Goal: Information Seeking & Learning: Understand process/instructions

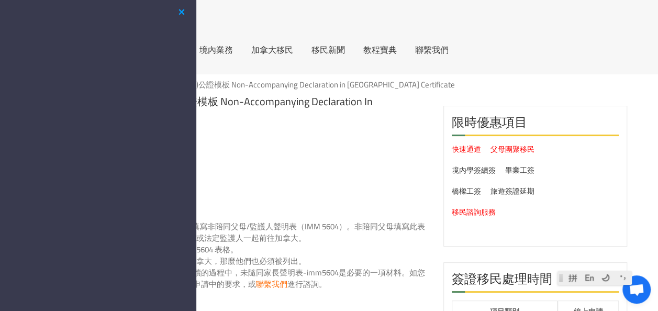
click at [183, 14] on button "button" at bounding box center [181, 12] width 13 height 13
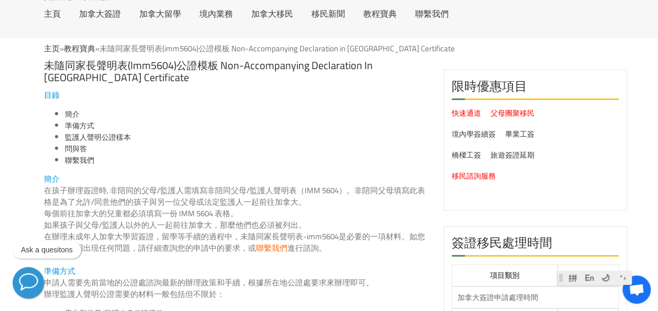
scroll to position [52, 0]
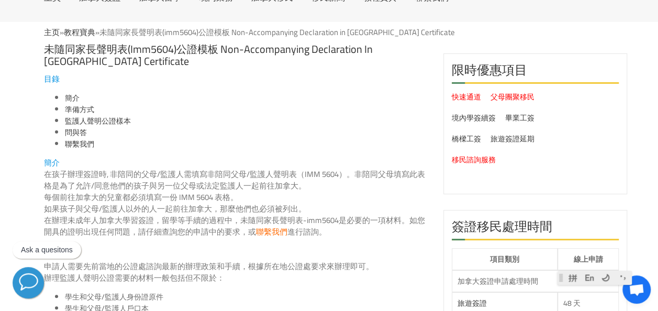
drag, startPoint x: 316, startPoint y: 186, endPoint x: 142, endPoint y: 175, distance: 174.1
click at [142, 175] on p "在孩子辦理簽證時, 非陪同的父母/監護人需填寫非陪同父母/監護人聲明表（IMM 5604）。非陪同父母填寫此表格是為了允許/同意他們的孩子與另一位父母或法定監…" at bounding box center [236, 179] width 384 height 23
drag, startPoint x: 129, startPoint y: 172, endPoint x: 130, endPoint y: 193, distance: 21.0
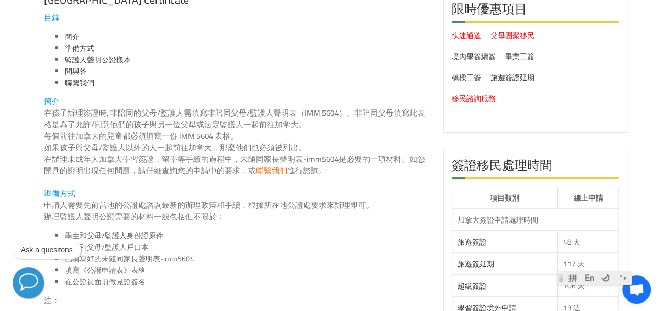
scroll to position [157, 0]
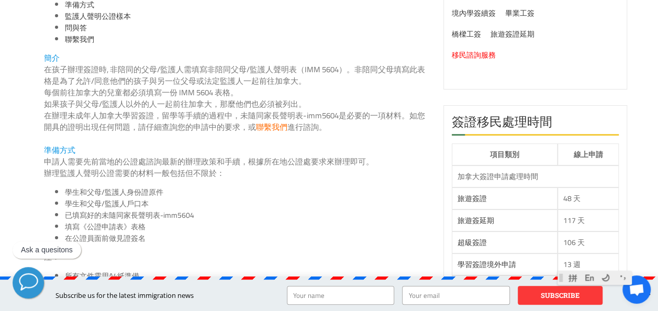
click at [293, 197] on li "學生和父母/監護人身份證原件" at bounding box center [246, 192] width 363 height 12
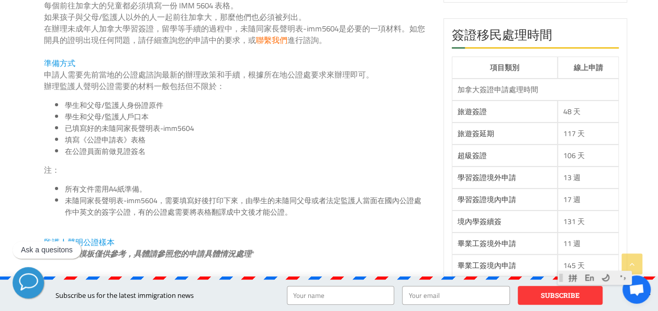
scroll to position [182, 0]
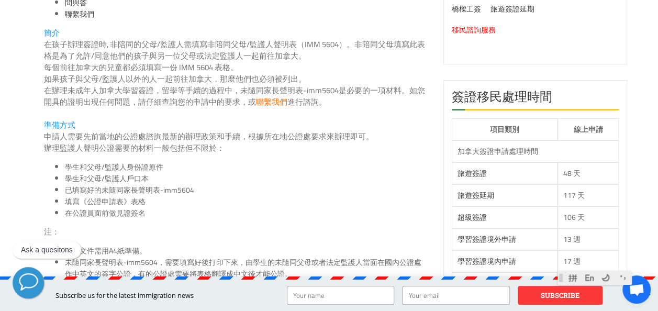
drag, startPoint x: 314, startPoint y: 58, endPoint x: 216, endPoint y: 54, distance: 98.4
click at [216, 54] on p "在孩子辦理簽證時, 非陪同的父母/監護人需填寫非陪同父母/監護人聲明表（IMM 5604）。非陪同父母填寫此表格是為了允許/同意他們的孩子與另一位父母或法定監…" at bounding box center [236, 50] width 384 height 23
drag, startPoint x: 196, startPoint y: 54, endPoint x: 231, endPoint y: 54, distance: 35.1
click at [231, 54] on p "在孩子辦理簽證時, 非陪同的父母/監護人需填寫非陪同父母/監護人聲明表（IMM 5604）。非陪同父母填寫此表格是為了允許/同意他們的孩子與另一位父母或法定監…" at bounding box center [236, 50] width 384 height 23
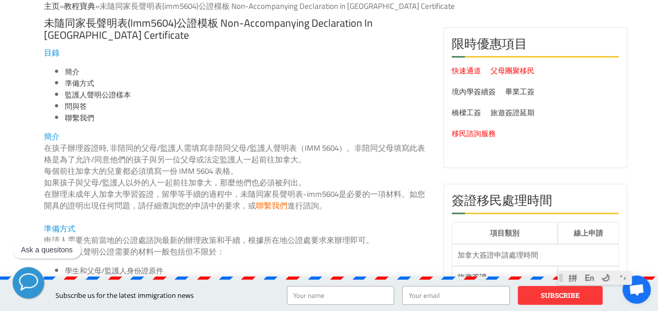
scroll to position [157, 0]
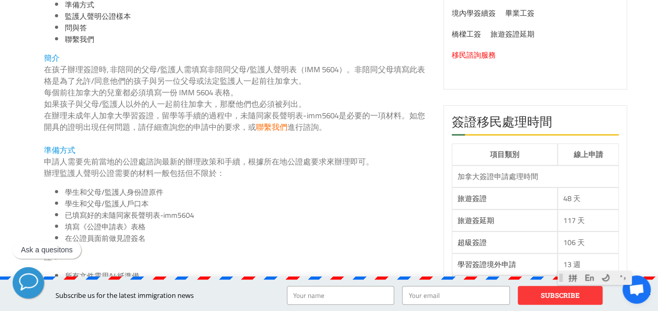
drag, startPoint x: 44, startPoint y: 67, endPoint x: 273, endPoint y: 79, distance: 229.0
click at [273, 79] on p "在孩子辦理簽證時, 非陪同的父母/監護人需填寫非陪同父母/監護人聲明表（IMM 5604）。非陪同父母填寫此表格是為了允許/同意他們的孩子與另一位父母或法定監…" at bounding box center [236, 75] width 384 height 23
click at [301, 72] on p "在孩子辦理簽證時, 非陪同的父母/監護人需填寫非陪同父母/監護人聲明表（IMM 5604）。非陪同父母填寫此表格是為了允許/同意他們的孩子與另一位父母或法定監…" at bounding box center [236, 75] width 384 height 23
drag, startPoint x: 59, startPoint y: 69, endPoint x: 78, endPoint y: 70, distance: 19.4
click at [78, 70] on p "在孩子辦理簽證時, 非陪同的父母/監護人需填寫非陪同父母/監護人聲明表（IMM 5604）。非陪同父母填寫此表格是為了允許/同意他們的孩子與另一位父母或法定監…" at bounding box center [236, 75] width 384 height 23
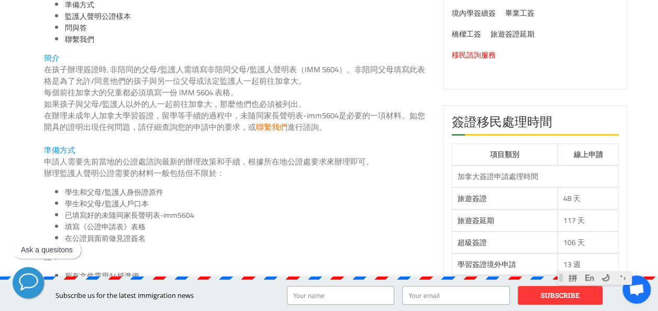
drag, startPoint x: 40, startPoint y: 66, endPoint x: 218, endPoint y: 71, distance: 178.0
click at [244, 71] on p "在孩子辦理簽證時, 非陪同的父母/監護人需填寫非陪同父母/監護人聲明表（IMM 5604）。非陪同父母填寫此表格是為了允許/同意他們的孩子與另一位父母或法定監…" at bounding box center [236, 75] width 384 height 23
click at [233, 75] on p "在孩子辦理簽證時, 非陪同的父母/監護人需填寫非陪同父母/監護人聲明表（IMM 5604）。非陪同父母填寫此表格是為了允許/同意他們的孩子與另一位父母或法定監…" at bounding box center [236, 75] width 384 height 23
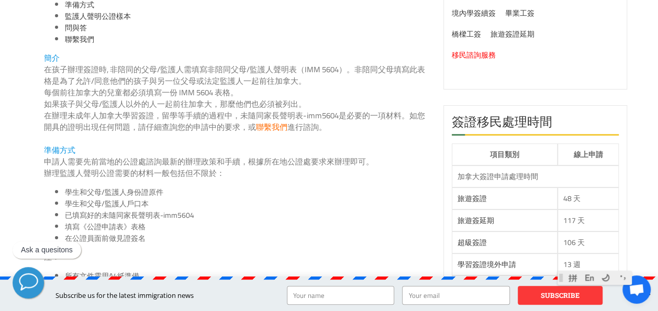
click at [233, 75] on p "在孩子辦理簽證時, 非陪同的父母/監護人需填寫非陪同父母/監護人聲明表（IMM 5604）。非陪同父母填寫此表格是為了允許/同意他們的孩子與另一位父母或法定監…" at bounding box center [236, 75] width 384 height 23
click at [122, 2] on li "準備方式" at bounding box center [246, 5] width 363 height 12
drag, startPoint x: 94, startPoint y: 66, endPoint x: 225, endPoint y: 76, distance: 131.2
click at [204, 76] on p "在孩子辦理簽證時, 非陪同的父母/監護人需填寫非陪同父母/監護人聲明表（IMM 5604）。非陪同父母填寫此表格是為了允許/同意他們的孩子與另一位父母或法定監…" at bounding box center [236, 75] width 384 height 23
